Goal: Browse casually: Explore the website without a specific task or goal

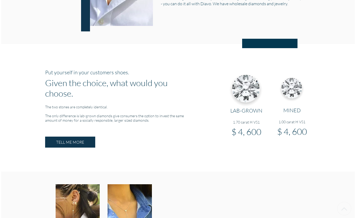
scroll to position [373, 0]
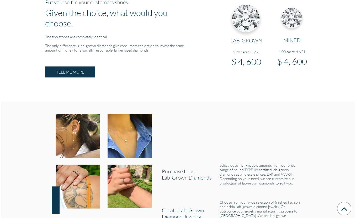
click at [294, 41] on h3 "MINED" at bounding box center [292, 40] width 46 height 6
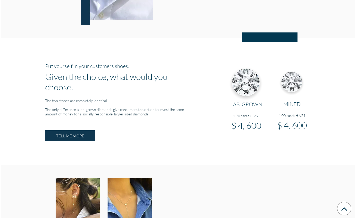
scroll to position [309, 0]
click at [290, 75] on img at bounding box center [291, 82] width 39 height 38
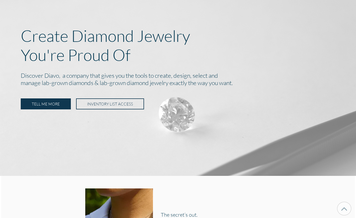
scroll to position [0, 0]
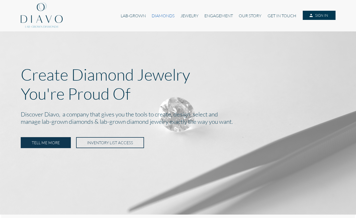
click at [161, 17] on link "DIAMONDS" at bounding box center [163, 16] width 29 height 10
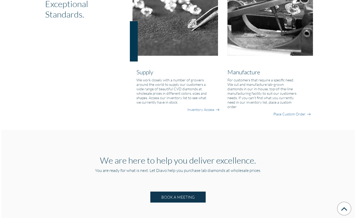
scroll to position [341, 0]
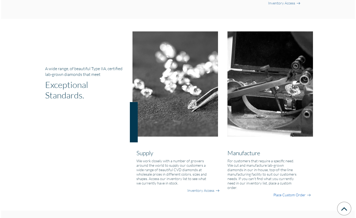
click at [303, 196] on link "Place Custom Order" at bounding box center [289, 195] width 32 height 5
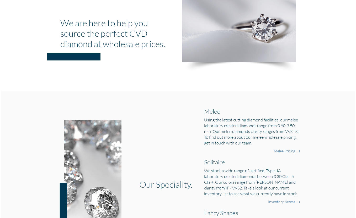
scroll to position [0, 0]
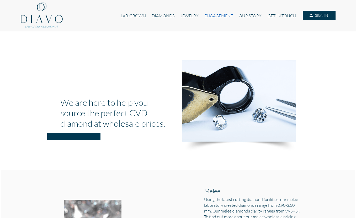
click at [219, 17] on link "ENGAGEMENT" at bounding box center [218, 16] width 34 height 10
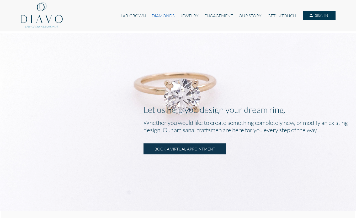
click at [156, 15] on link "DIAMONDS" at bounding box center [163, 16] width 29 height 10
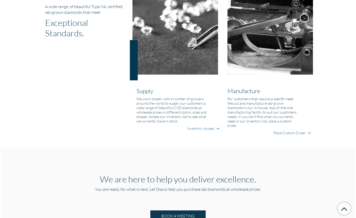
scroll to position [422, 0]
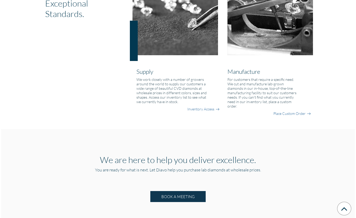
click at [204, 105] on div "Supply We work closely with a number of growers around the world to supply our …" at bounding box center [177, 86] width 91 height 62
click at [205, 109] on link "Inventory Access" at bounding box center [200, 109] width 27 height 5
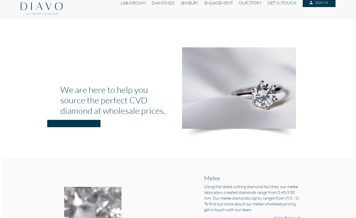
scroll to position [0, 0]
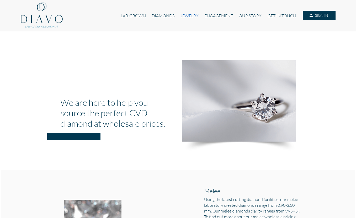
click at [192, 17] on link "JEWELRY" at bounding box center [189, 16] width 24 height 10
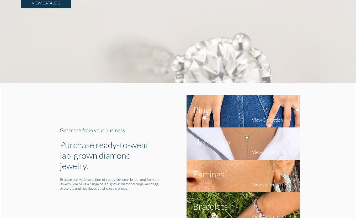
scroll to position [117, 0]
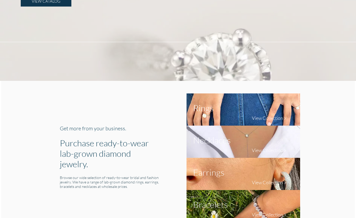
click at [203, 112] on h1 "Rings" at bounding box center [203, 108] width 20 height 10
click at [223, 111] on img at bounding box center [242, 110] width 113 height 32
click at [268, 116] on h4 "View Collection" at bounding box center [267, 118] width 31 height 6
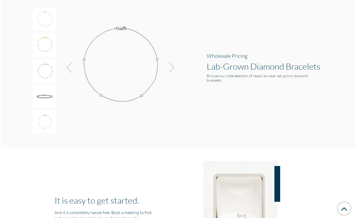
scroll to position [857, 0]
click at [217, 71] on h1 "Lab-Grown Diamond Bracelets" at bounding box center [265, 65] width 117 height 10
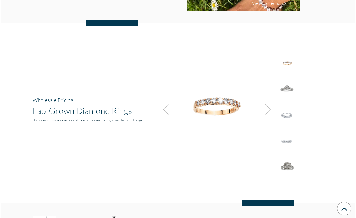
scroll to position [327, 0]
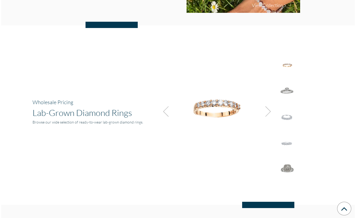
click at [285, 118] on img at bounding box center [287, 118] width 24 height 24
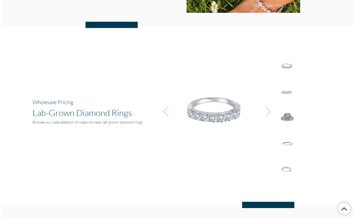
click at [208, 122] on img at bounding box center [216, 110] width 118 height 118
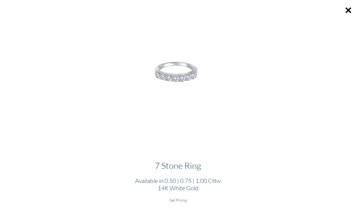
click at [178, 200] on h6 "Get Pricing" at bounding box center [177, 200] width 347 height 4
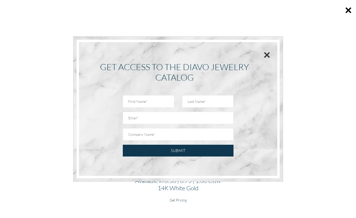
click at [267, 56] on button "×" at bounding box center [266, 55] width 7 height 12
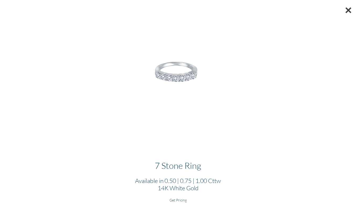
click at [346, 14] on button "×" at bounding box center [347, 10] width 15 height 20
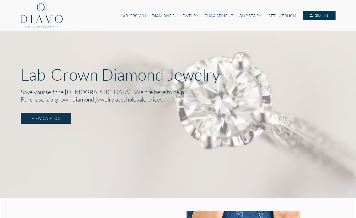
click at [210, 18] on link "ENGAGEMENT" at bounding box center [218, 16] width 34 height 10
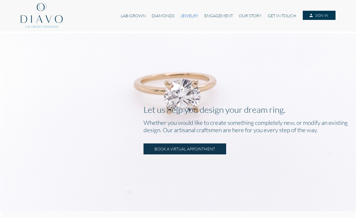
click at [196, 13] on link "JEWELRY" at bounding box center [189, 16] width 24 height 10
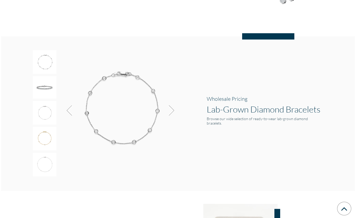
scroll to position [842, 0]
